Goal: Task Accomplishment & Management: Manage account settings

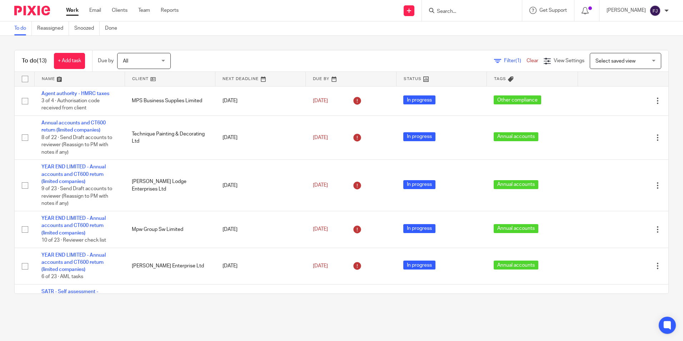
scroll to position [320, 0]
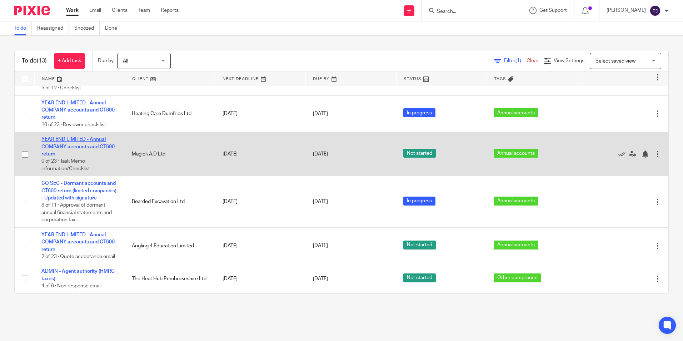
click at [83, 137] on link "YEAR END LIMITED - Annual COMPANY accounts and CT600 return" at bounding box center [77, 147] width 73 height 20
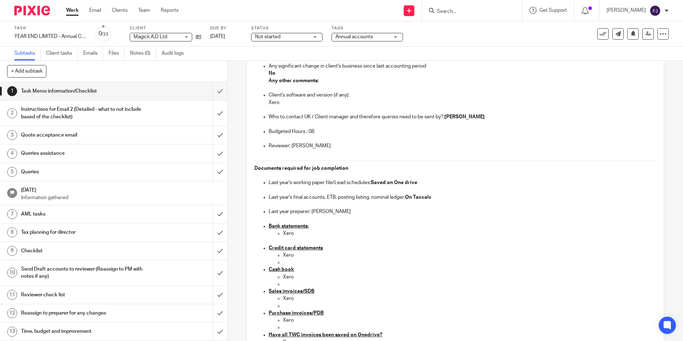
scroll to position [143, 0]
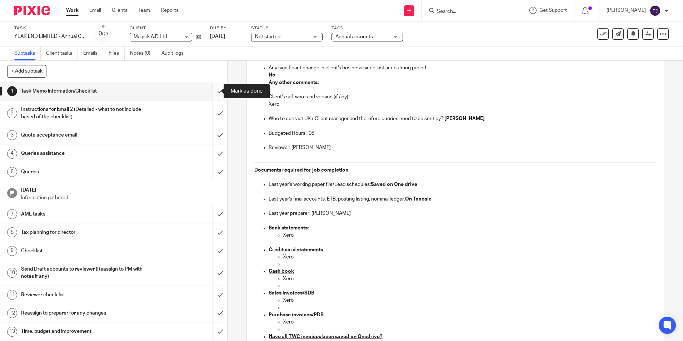
click at [211, 93] on input "submit" at bounding box center [113, 91] width 227 height 18
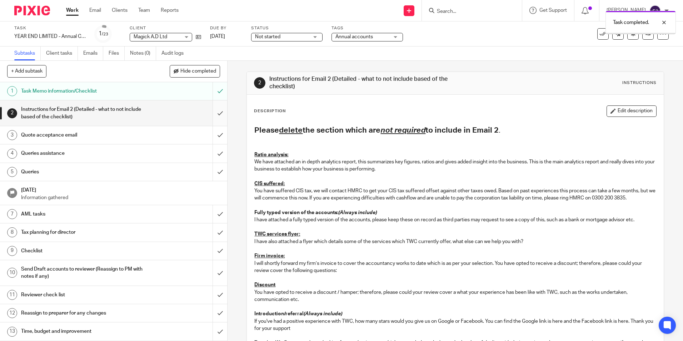
click at [212, 114] on input "submit" at bounding box center [113, 112] width 227 height 25
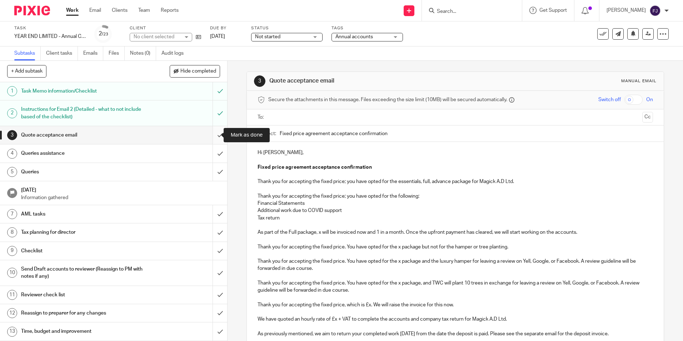
click at [210, 137] on input "submit" at bounding box center [113, 135] width 227 height 18
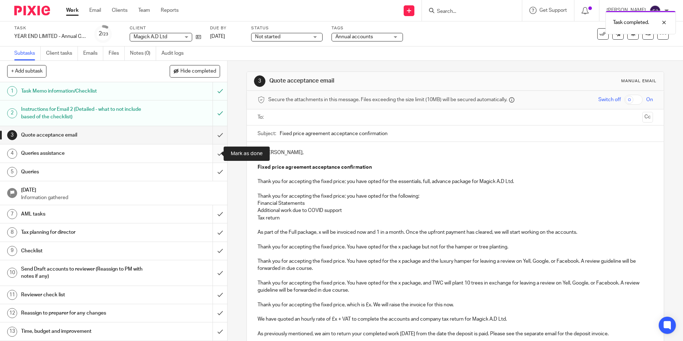
click at [213, 153] on input "submit" at bounding box center [113, 153] width 227 height 18
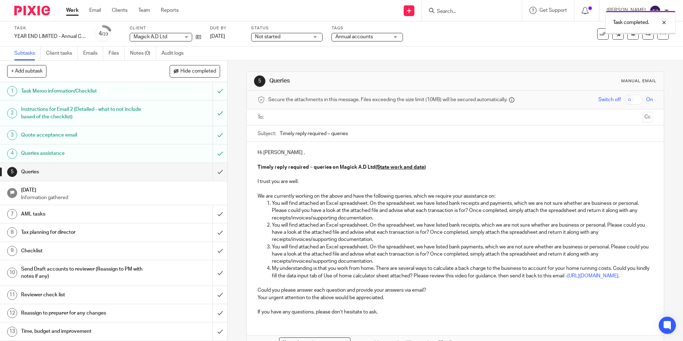
click at [211, 172] on input "submit" at bounding box center [113, 172] width 227 height 18
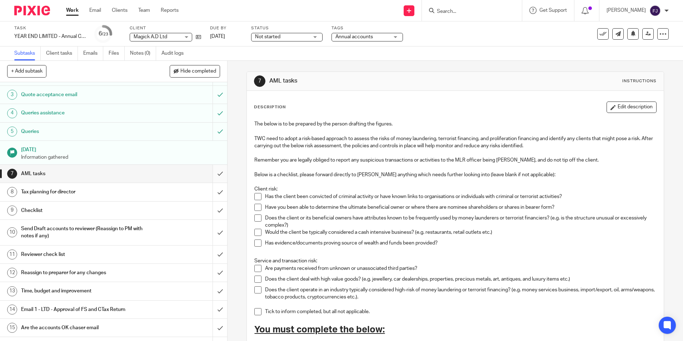
scroll to position [71, 0]
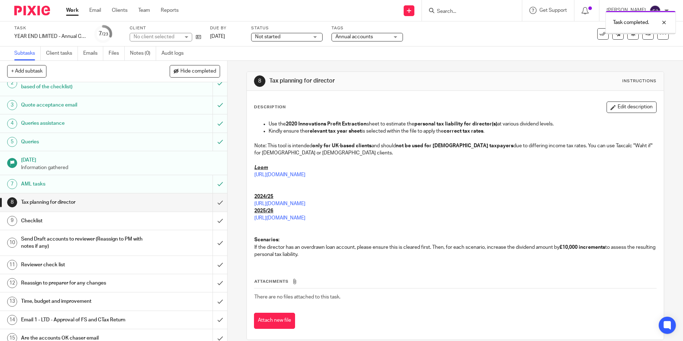
scroll to position [71, 0]
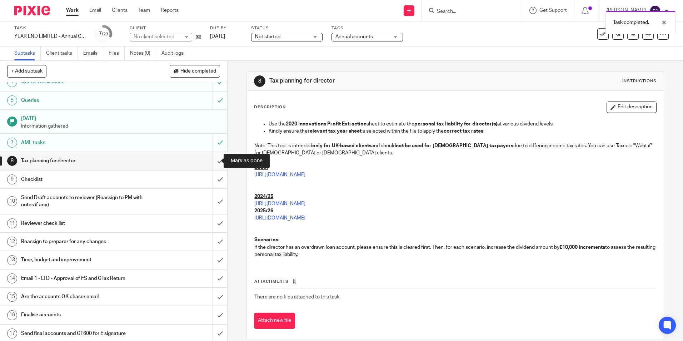
click at [211, 161] on input "submit" at bounding box center [113, 161] width 227 height 18
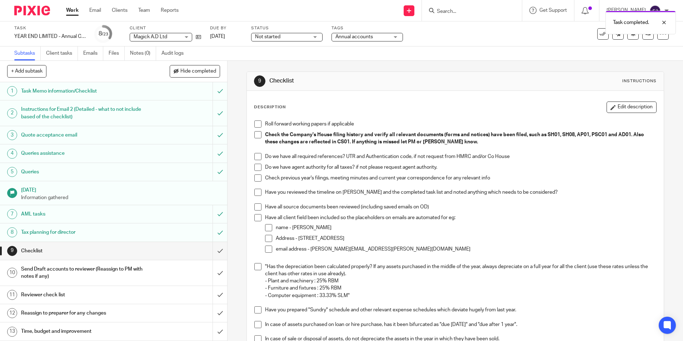
click at [254, 123] on span at bounding box center [257, 123] width 7 height 7
click at [254, 136] on span at bounding box center [257, 134] width 7 height 7
click at [254, 157] on span at bounding box center [257, 156] width 7 height 7
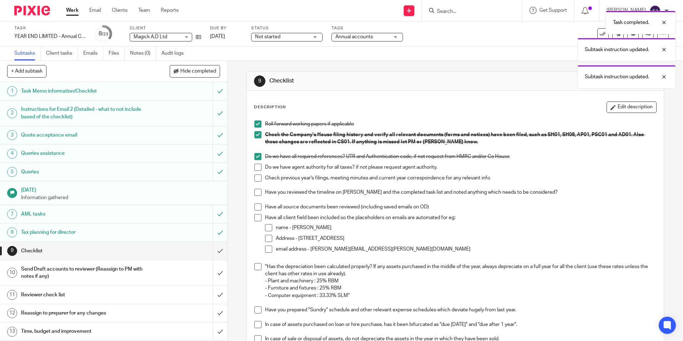
click at [254, 166] on span at bounding box center [257, 167] width 7 height 7
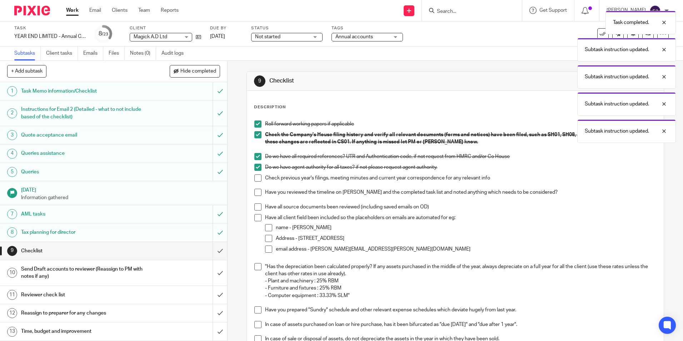
click at [254, 175] on span at bounding box center [257, 177] width 7 height 7
click at [255, 189] on span at bounding box center [257, 192] width 7 height 7
click at [257, 201] on li "Have you reviewed the timeline on Pixie and the completed task list and noted a…" at bounding box center [454, 196] width 401 height 15
click at [256, 206] on span at bounding box center [257, 206] width 7 height 7
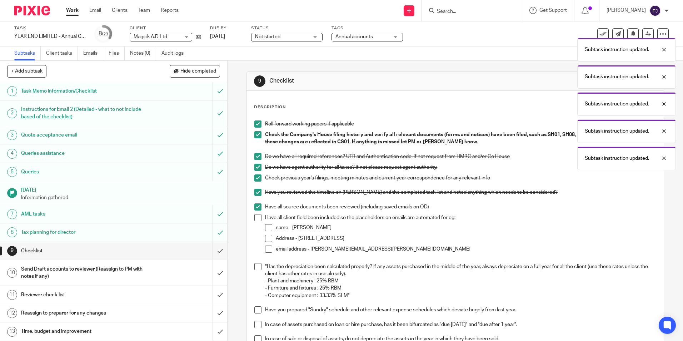
click at [255, 217] on span at bounding box center [257, 217] width 7 height 7
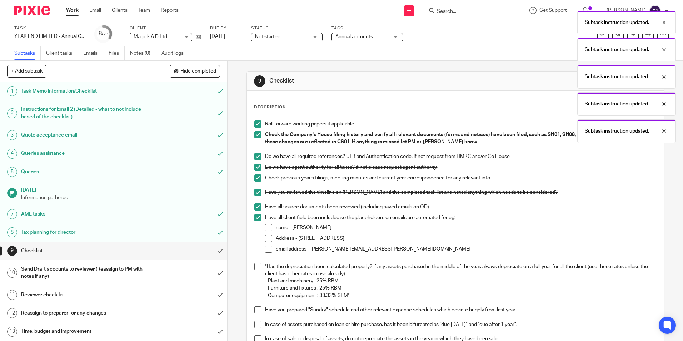
click at [265, 227] on span at bounding box center [268, 227] width 7 height 7
click at [265, 236] on span at bounding box center [268, 238] width 7 height 7
click at [265, 251] on span at bounding box center [268, 248] width 7 height 7
click at [254, 265] on span at bounding box center [257, 266] width 7 height 7
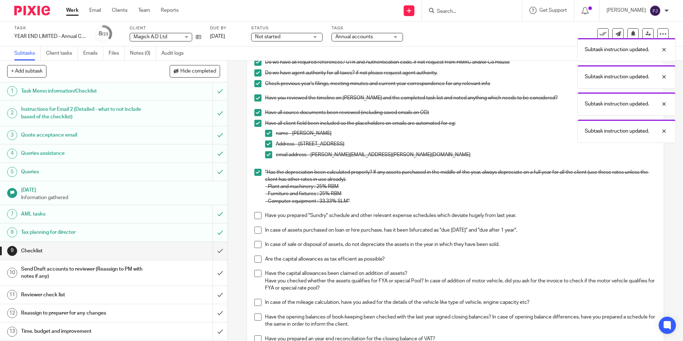
scroll to position [179, 0]
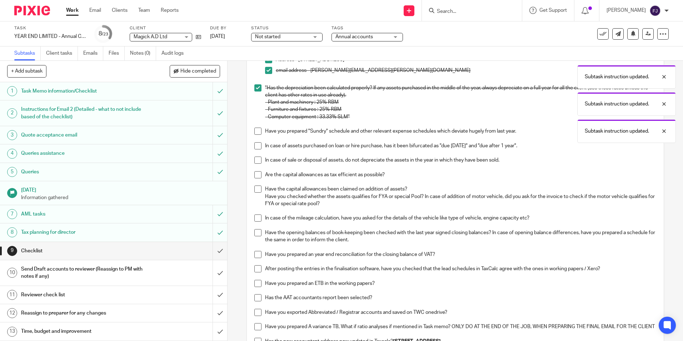
click at [254, 131] on span at bounding box center [257, 130] width 7 height 7
click at [254, 141] on li "Have you prepared "Sundry" schedule and other relevant expense schedules which …" at bounding box center [454, 134] width 401 height 15
click at [254, 144] on span at bounding box center [257, 145] width 7 height 7
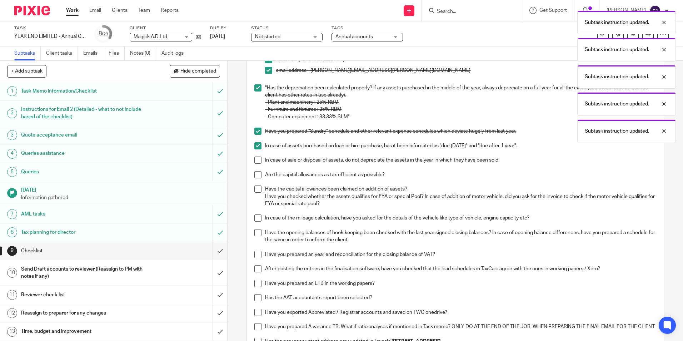
click at [256, 159] on span at bounding box center [257, 159] width 7 height 7
click at [254, 173] on span at bounding box center [257, 174] width 7 height 7
click at [254, 185] on span at bounding box center [257, 188] width 7 height 7
click at [256, 217] on span at bounding box center [257, 217] width 7 height 7
click at [252, 232] on div "Roll forward working papers if applicable Check the Company's House filing hist…" at bounding box center [455, 264] width 408 height 652
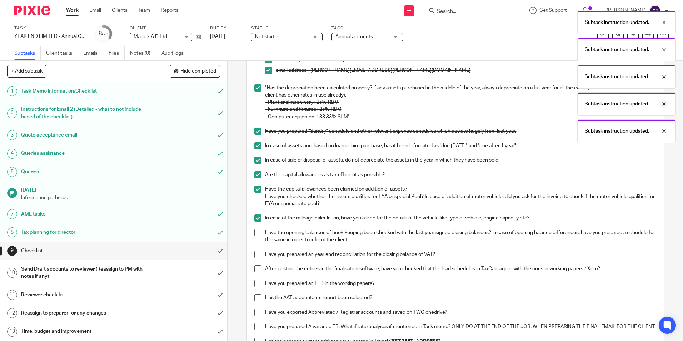
click at [258, 233] on span at bounding box center [257, 232] width 7 height 7
click at [255, 255] on span at bounding box center [257, 254] width 7 height 7
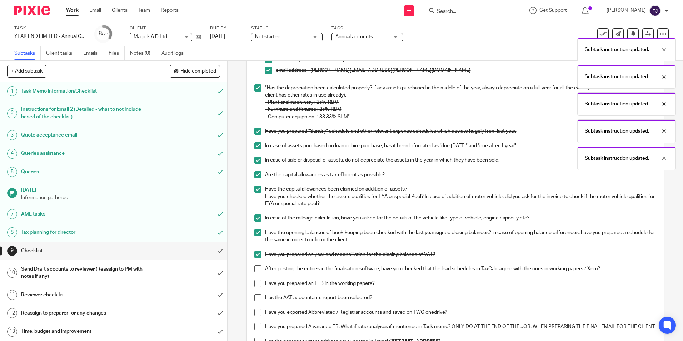
click at [255, 265] on span at bounding box center [257, 268] width 7 height 7
click at [256, 280] on span at bounding box center [257, 283] width 7 height 7
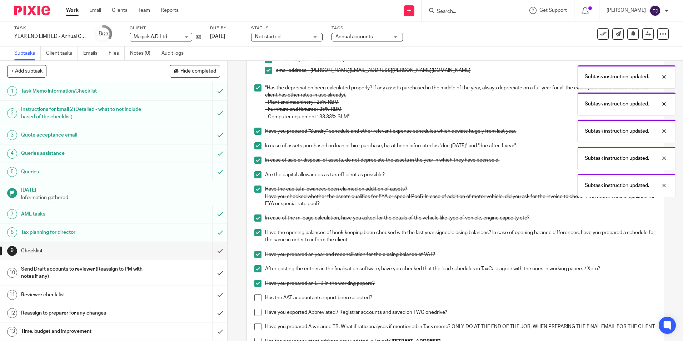
click at [255, 294] on span at bounding box center [257, 297] width 7 height 7
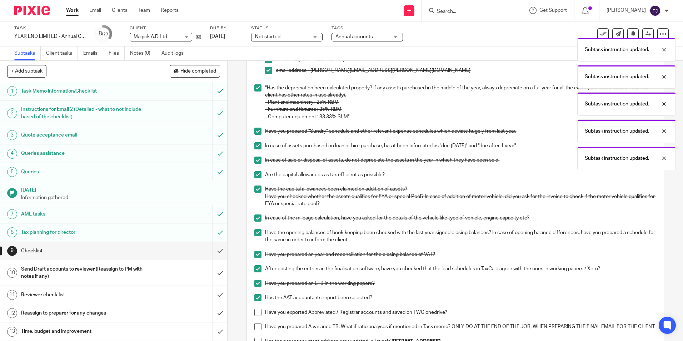
click at [256, 308] on span at bounding box center [257, 311] width 7 height 7
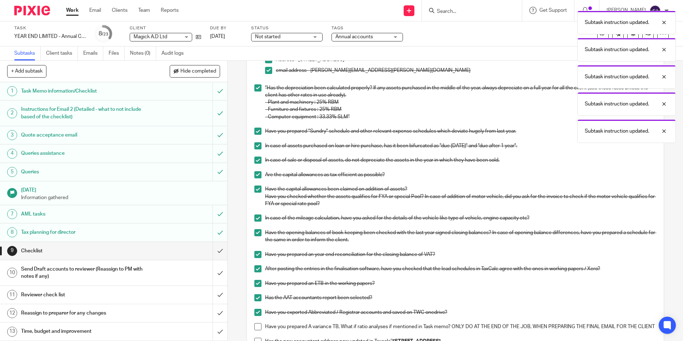
click at [256, 326] on span at bounding box center [257, 326] width 7 height 7
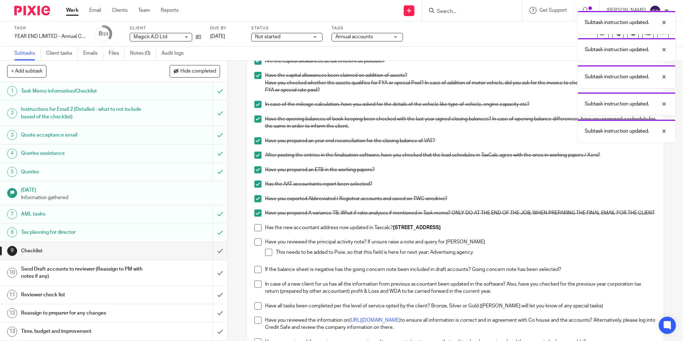
scroll to position [393, 0]
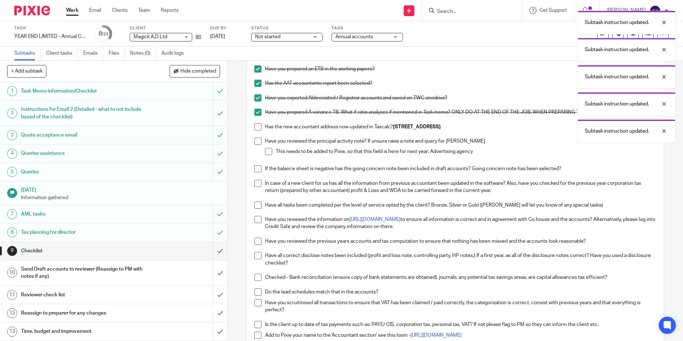
click at [258, 130] on span at bounding box center [257, 126] width 7 height 7
click at [256, 145] on span at bounding box center [257, 140] width 7 height 7
click at [265, 155] on span at bounding box center [268, 151] width 7 height 7
click at [256, 180] on li "If the balance sheet is negative has the going concern note been included in dr…" at bounding box center [454, 172] width 401 height 15
click at [255, 172] on span at bounding box center [257, 168] width 7 height 7
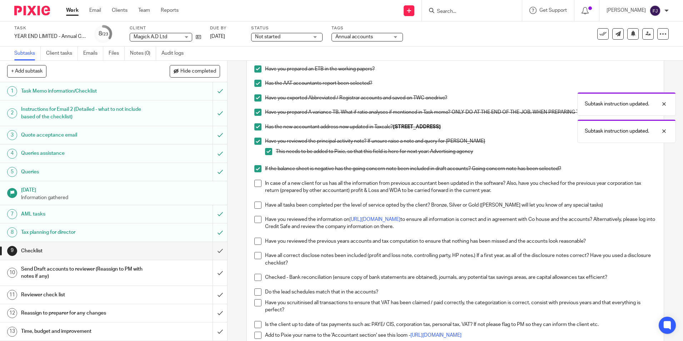
click at [254, 187] on span at bounding box center [257, 183] width 7 height 7
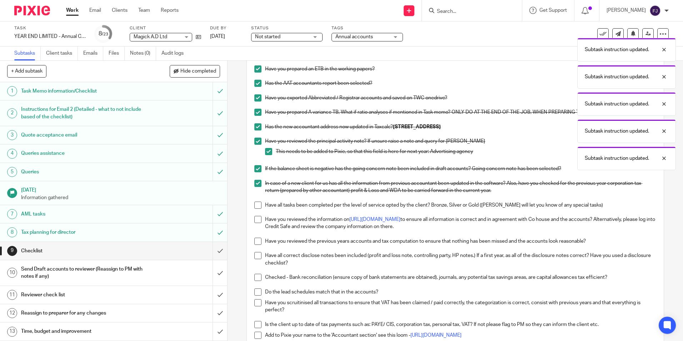
click at [254, 209] on span at bounding box center [257, 204] width 7 height 7
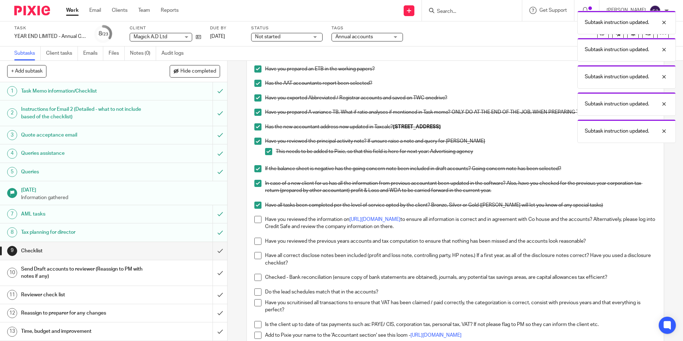
click at [254, 223] on span at bounding box center [257, 219] width 7 height 7
click at [255, 245] on span at bounding box center [257, 240] width 7 height 7
click at [257, 259] on span at bounding box center [257, 255] width 7 height 7
click at [257, 281] on span at bounding box center [257, 276] width 7 height 7
drag, startPoint x: 256, startPoint y: 300, endPoint x: 310, endPoint y: 198, distance: 115.2
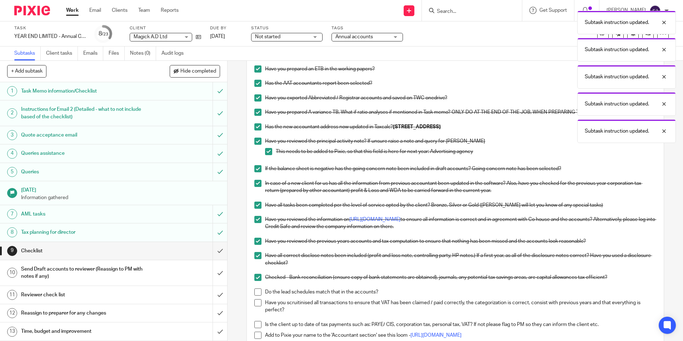
click at [256, 295] on span at bounding box center [257, 291] width 7 height 7
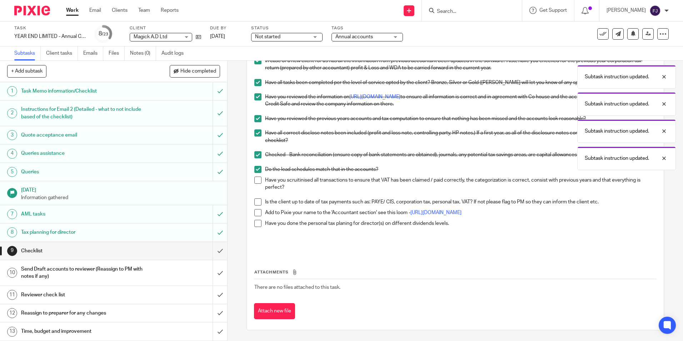
click at [257, 177] on span at bounding box center [257, 179] width 7 height 7
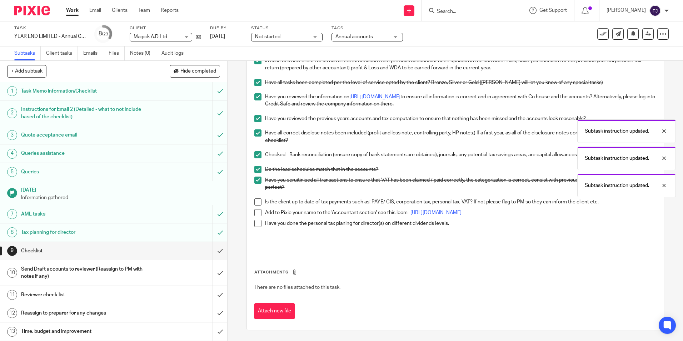
click at [257, 199] on span at bounding box center [257, 201] width 7 height 7
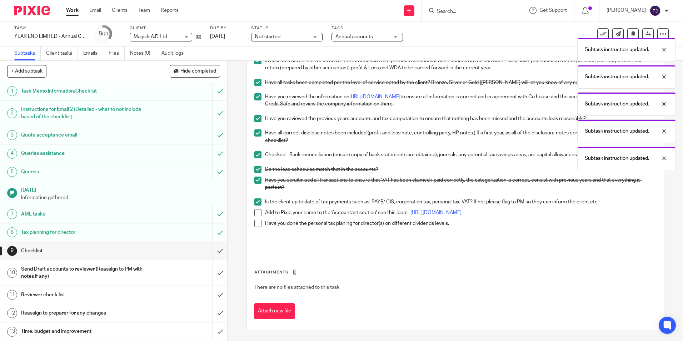
click at [256, 212] on span at bounding box center [257, 212] width 7 height 7
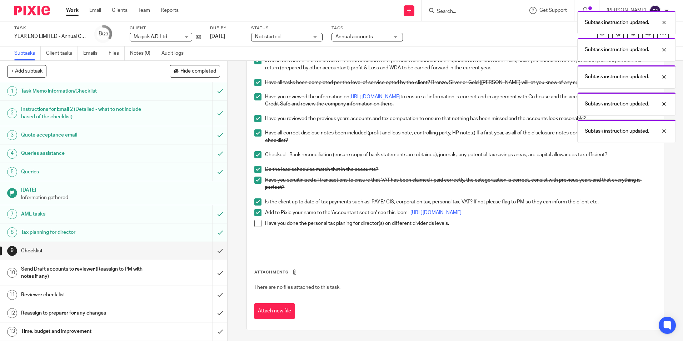
click at [257, 223] on span at bounding box center [257, 223] width 7 height 7
click at [216, 248] on input "submit" at bounding box center [113, 251] width 227 height 18
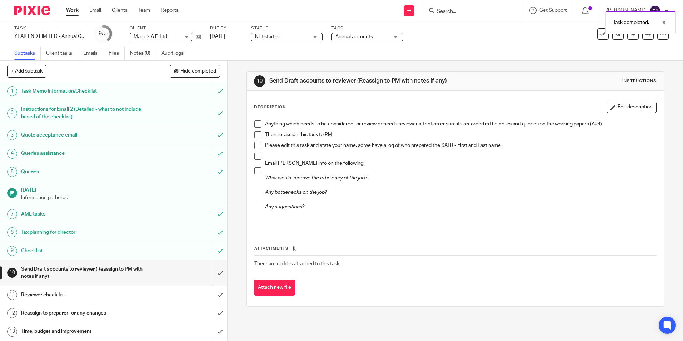
click at [255, 124] on span at bounding box center [257, 123] width 7 height 7
click at [254, 135] on span at bounding box center [257, 134] width 7 height 7
click at [256, 140] on li "Then re-assign this task to PM" at bounding box center [454, 136] width 401 height 11
click at [254, 146] on span at bounding box center [257, 145] width 7 height 7
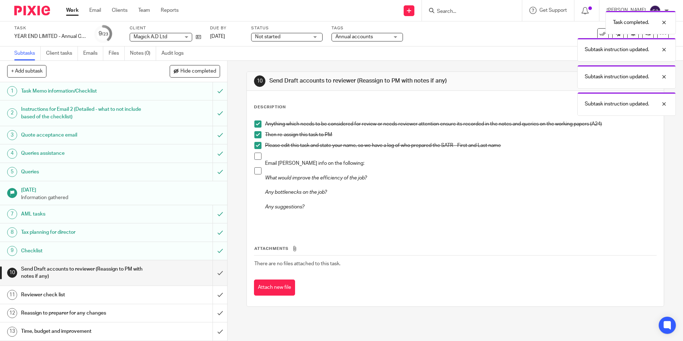
click at [257, 157] on span at bounding box center [257, 155] width 7 height 7
click at [254, 171] on span at bounding box center [257, 170] width 7 height 7
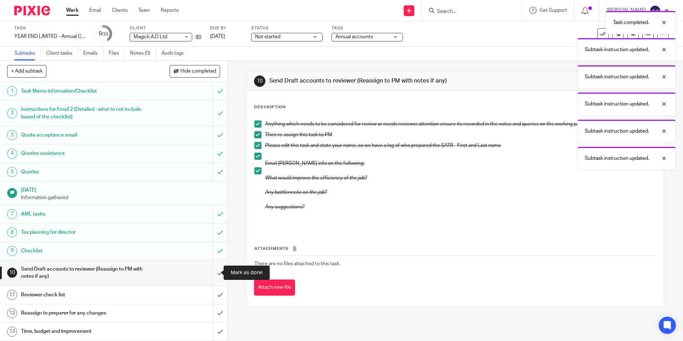
click at [211, 272] on input "submit" at bounding box center [113, 272] width 227 height 25
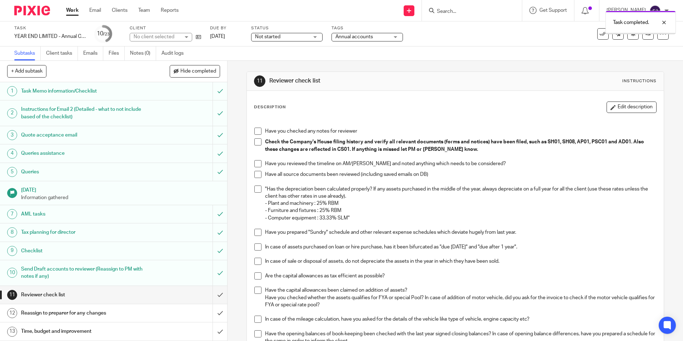
scroll to position [179, 0]
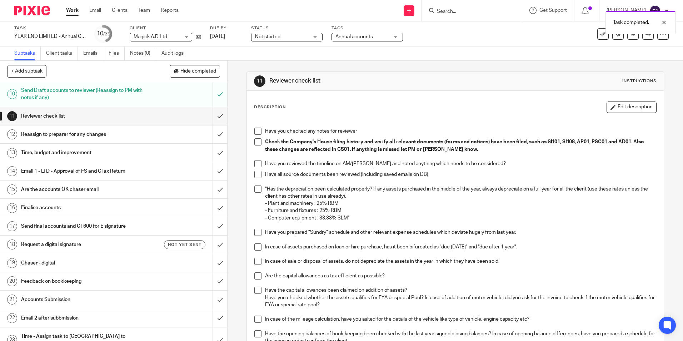
click at [58, 167] on h1 "Email 1 - LTD - Approval of FS and CTax Return" at bounding box center [82, 171] width 123 height 11
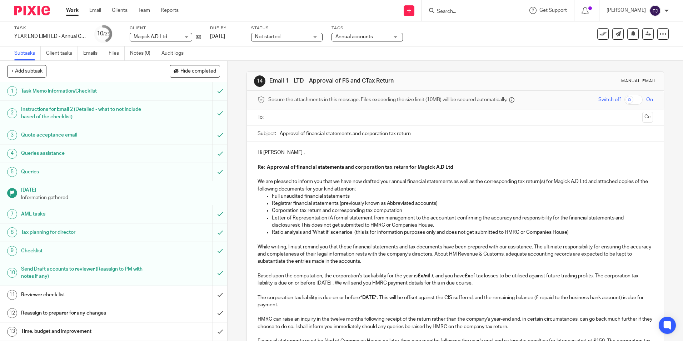
drag, startPoint x: 580, startPoint y: 231, endPoint x: 268, endPoint y: 230, distance: 311.3
click at [268, 230] on ul "Full unaudited financial statements Registrar financial statements (previously …" at bounding box center [454, 214] width 395 height 44
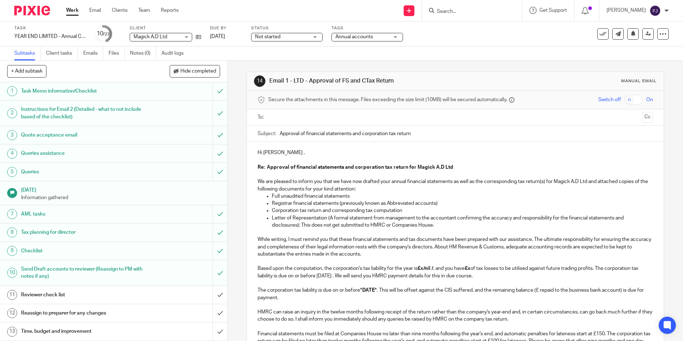
scroll to position [36, 0]
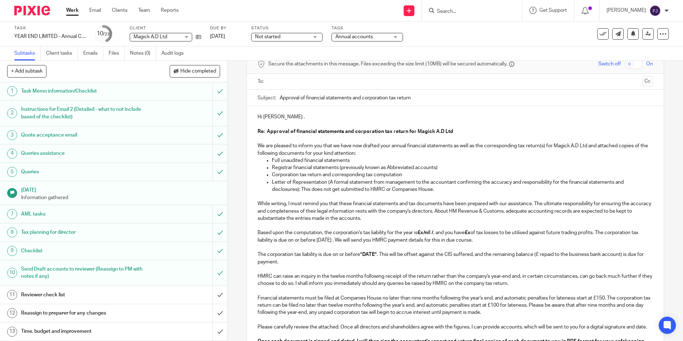
drag, startPoint x: 420, startPoint y: 233, endPoint x: 471, endPoint y: 250, distance: 53.4
click at [421, 233] on strong "£x/nil /" at bounding box center [425, 232] width 16 height 5
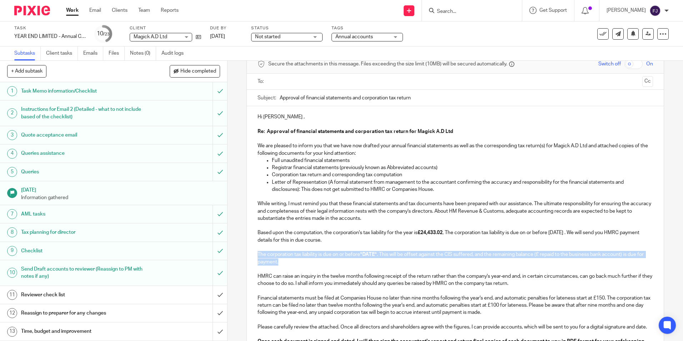
drag, startPoint x: 291, startPoint y: 263, endPoint x: 248, endPoint y: 252, distance: 44.3
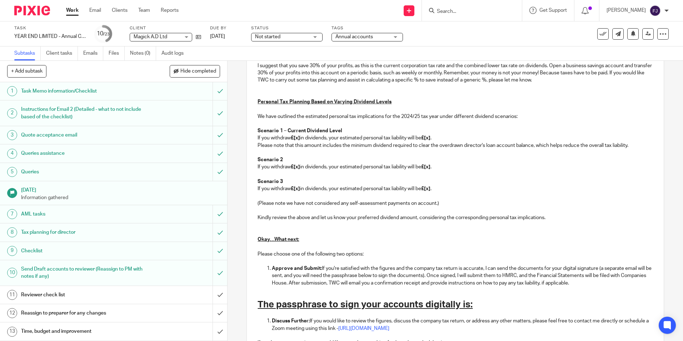
scroll to position [748, 0]
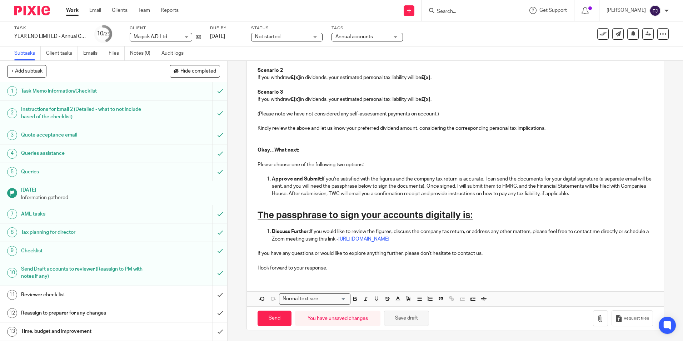
click at [413, 317] on button "Save draft" at bounding box center [406, 317] width 45 height 15
